Goal: Transaction & Acquisition: Purchase product/service

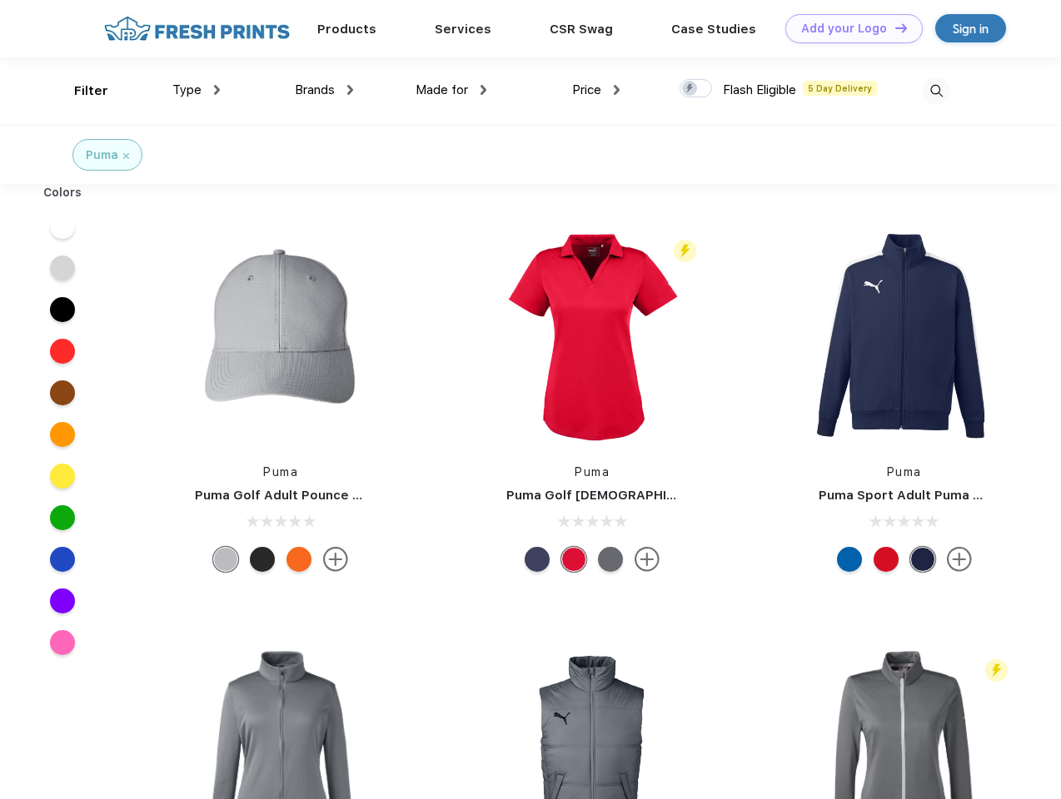
scroll to position [1, 0]
click at [848, 28] on link "Add your Logo Design Tool" at bounding box center [853, 28] width 137 height 29
click at [0, 0] on div "Design Tool" at bounding box center [0, 0] width 0 height 0
click at [893, 27] on link "Add your Logo Design Tool" at bounding box center [853, 28] width 137 height 29
click at [80, 91] on div "Filter" at bounding box center [91, 91] width 34 height 19
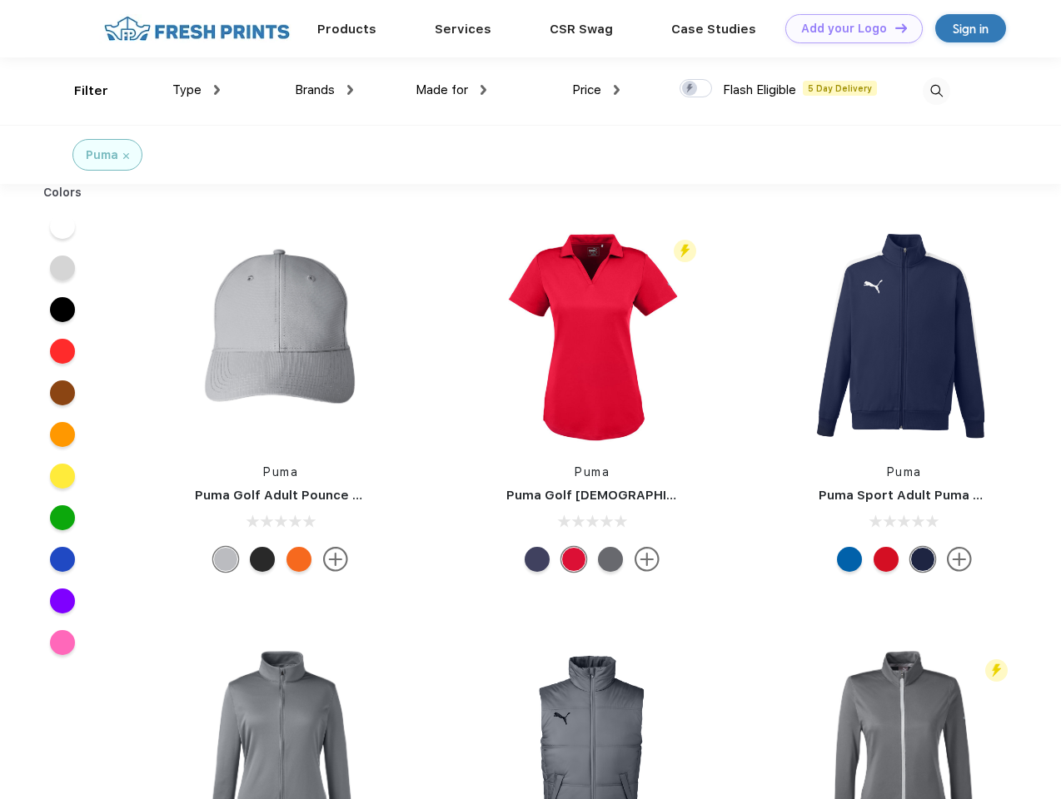
click at [197, 90] on span "Type" at bounding box center [186, 89] width 29 height 15
click at [324, 90] on span "Brands" at bounding box center [315, 89] width 40 height 15
click at [451, 90] on span "Made for" at bounding box center [442, 89] width 52 height 15
click at [596, 90] on span "Price" at bounding box center [586, 89] width 29 height 15
click at [696, 89] on div at bounding box center [695, 88] width 32 height 18
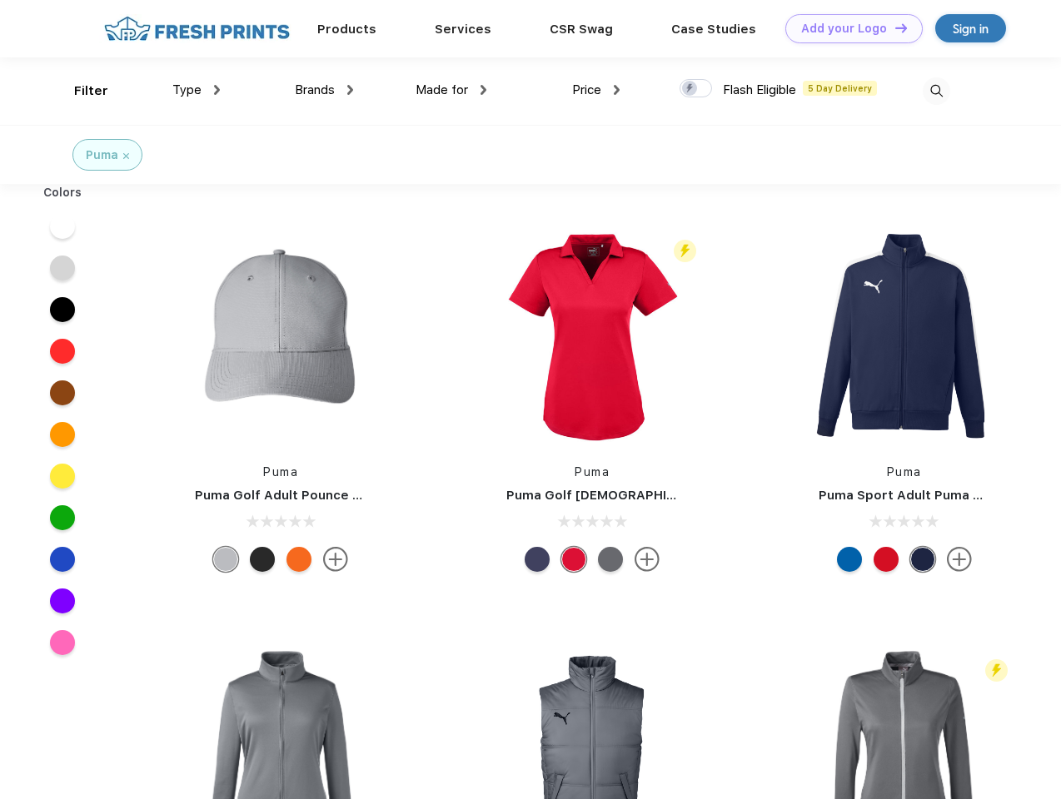
click at [690, 89] on input "checkbox" at bounding box center [684, 83] width 11 height 11
click at [936, 91] on img at bounding box center [936, 90] width 27 height 27
